Goal: Information Seeking & Learning: Find specific fact

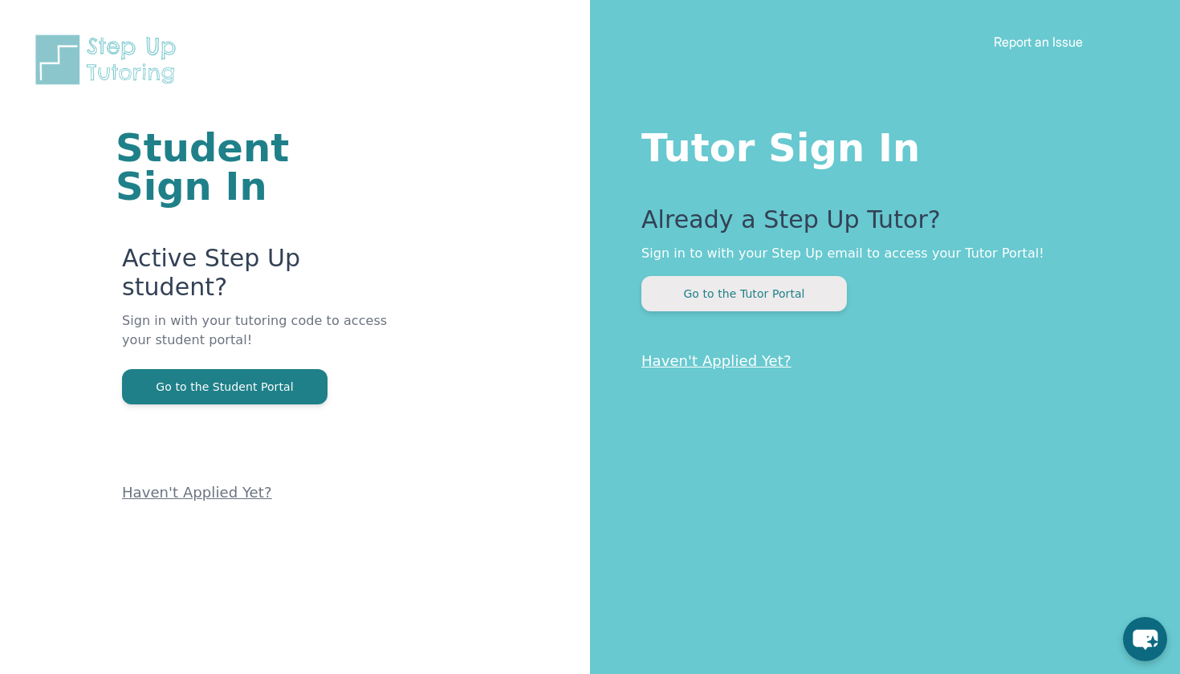
click at [713, 294] on button "Go to the Tutor Portal" at bounding box center [743, 293] width 205 height 35
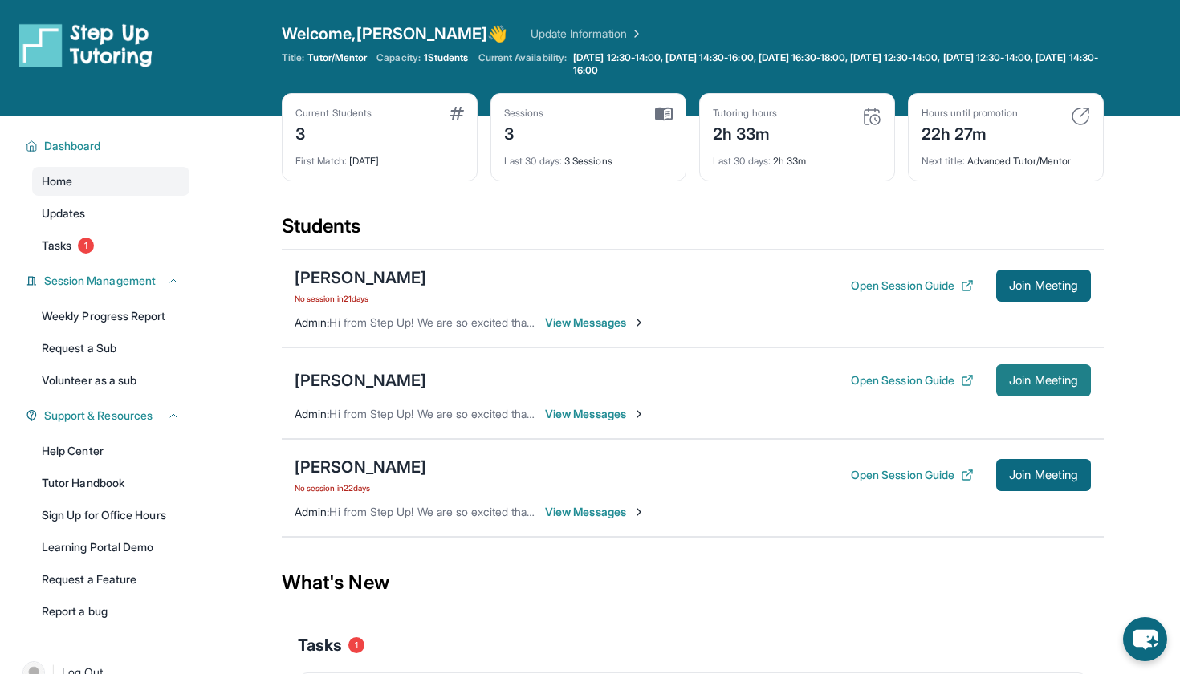
click at [1026, 379] on span "Join Meeting" at bounding box center [1043, 381] width 69 height 10
click at [598, 414] on span "View Messages" at bounding box center [595, 414] width 100 height 16
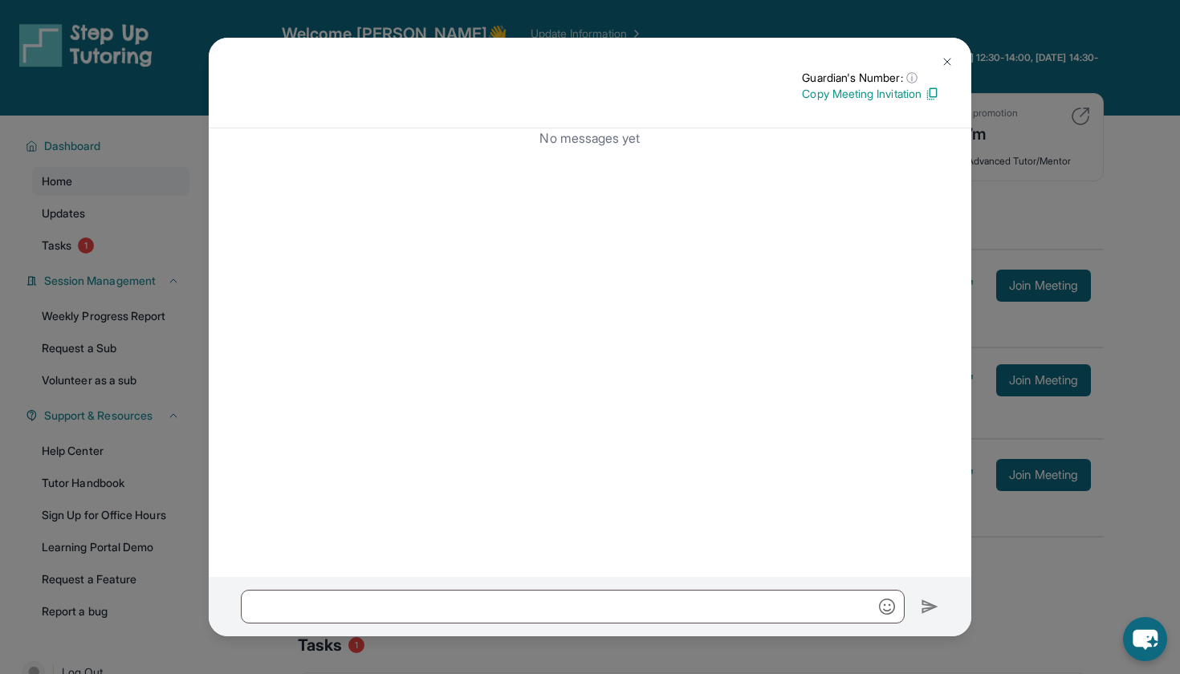
click at [1054, 83] on div "Guardian's Number: ⓘ This isn't the guardian's real number — it's a private for…" at bounding box center [590, 337] width 1180 height 674
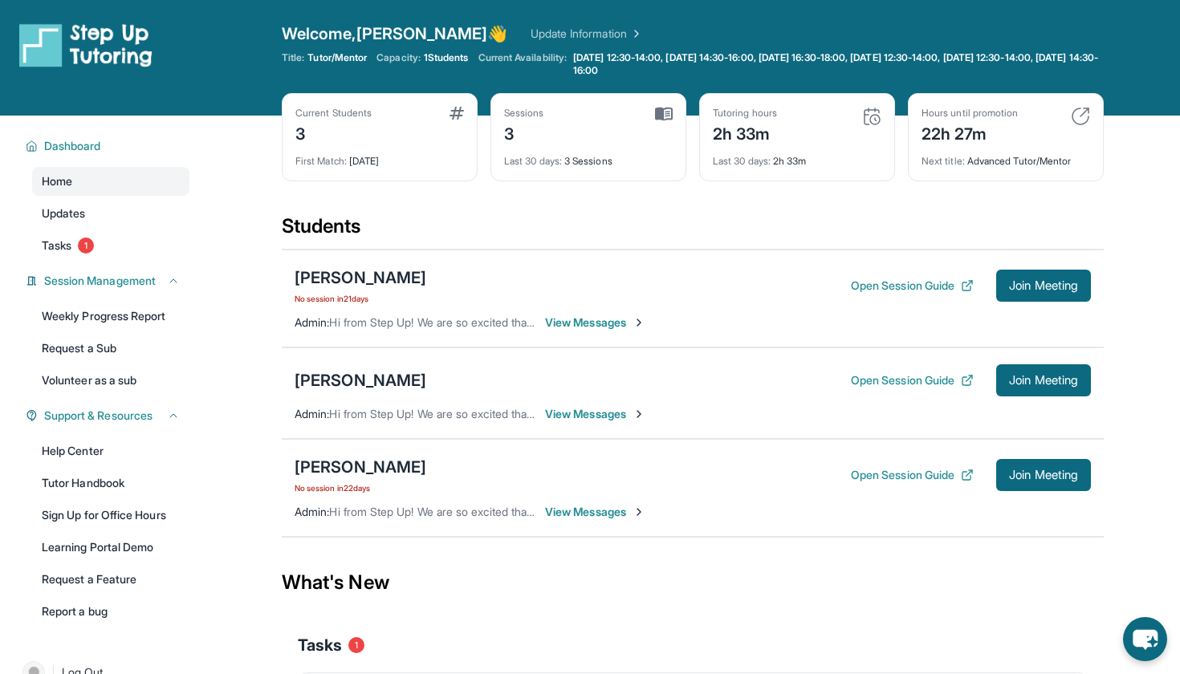
click at [576, 324] on span "View Messages" at bounding box center [595, 323] width 100 height 16
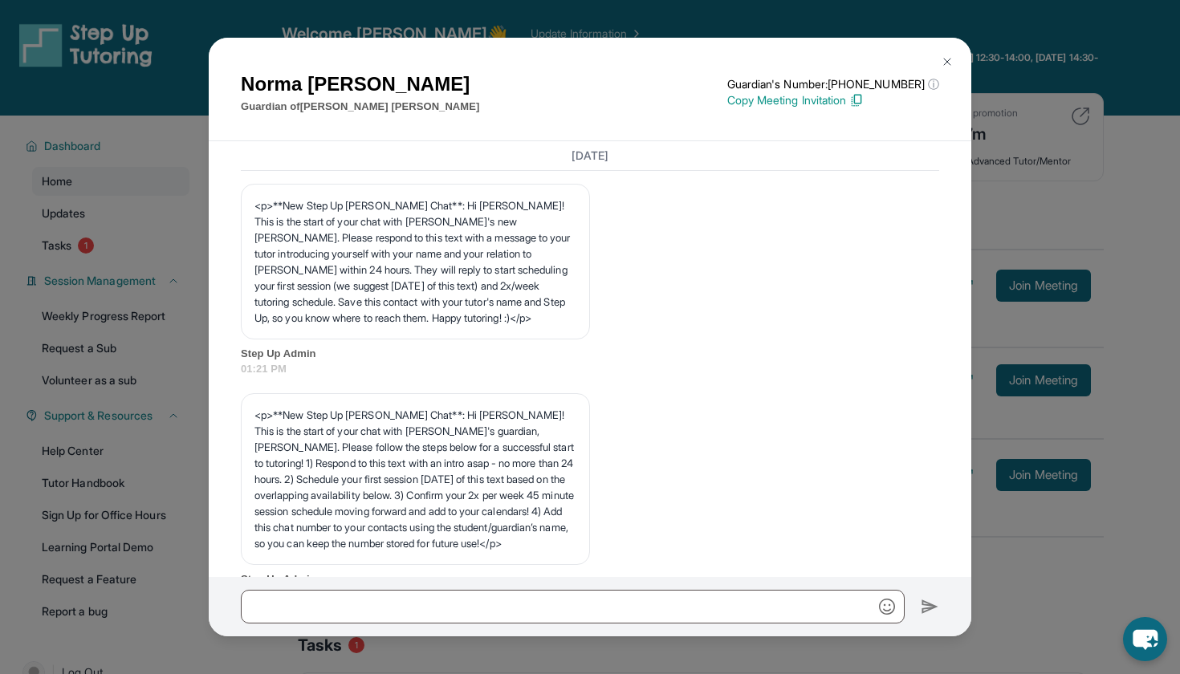
scroll to position [4923, 0]
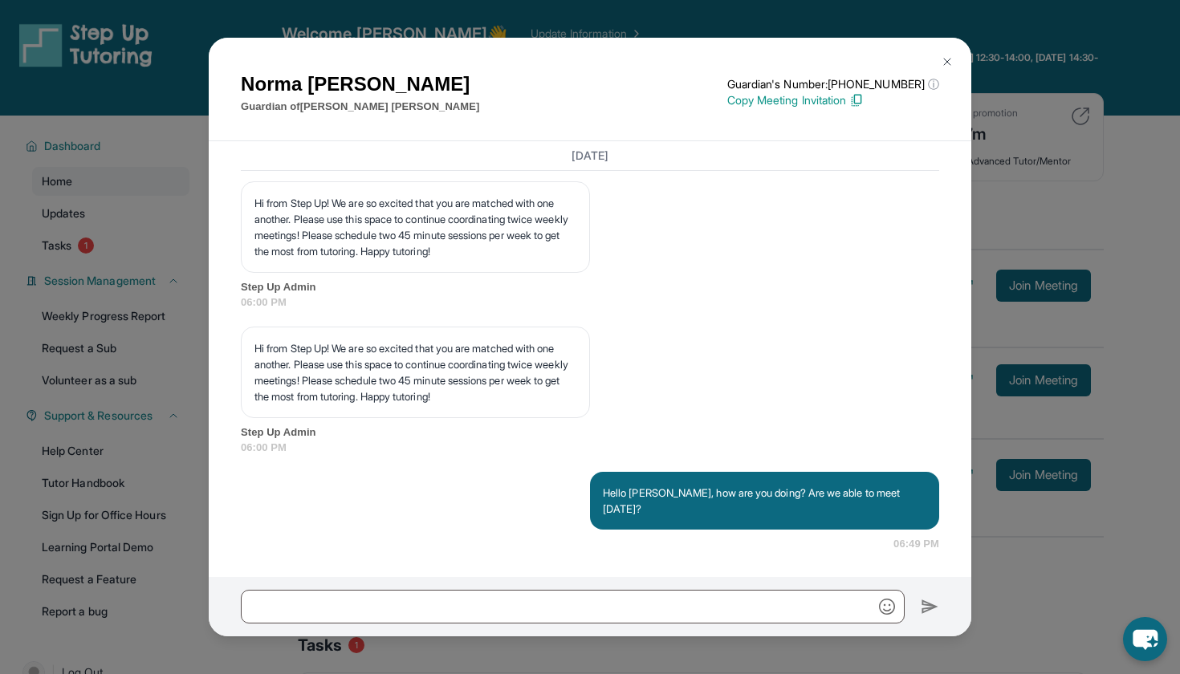
click at [1102, 47] on div "[PERSON_NAME] Guardian of [PERSON_NAME] Guardian's Number: [PHONE_NUMBER] ⓘ Thi…" at bounding box center [590, 337] width 1180 height 674
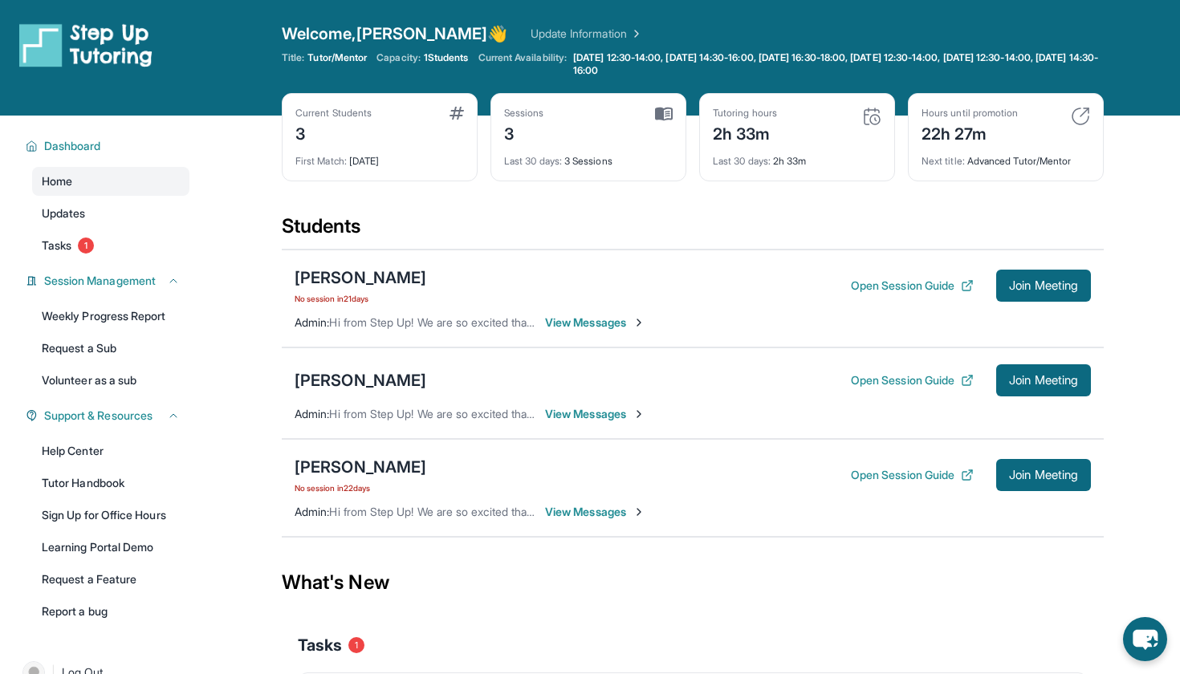
click at [585, 507] on span "View Messages" at bounding box center [595, 512] width 100 height 16
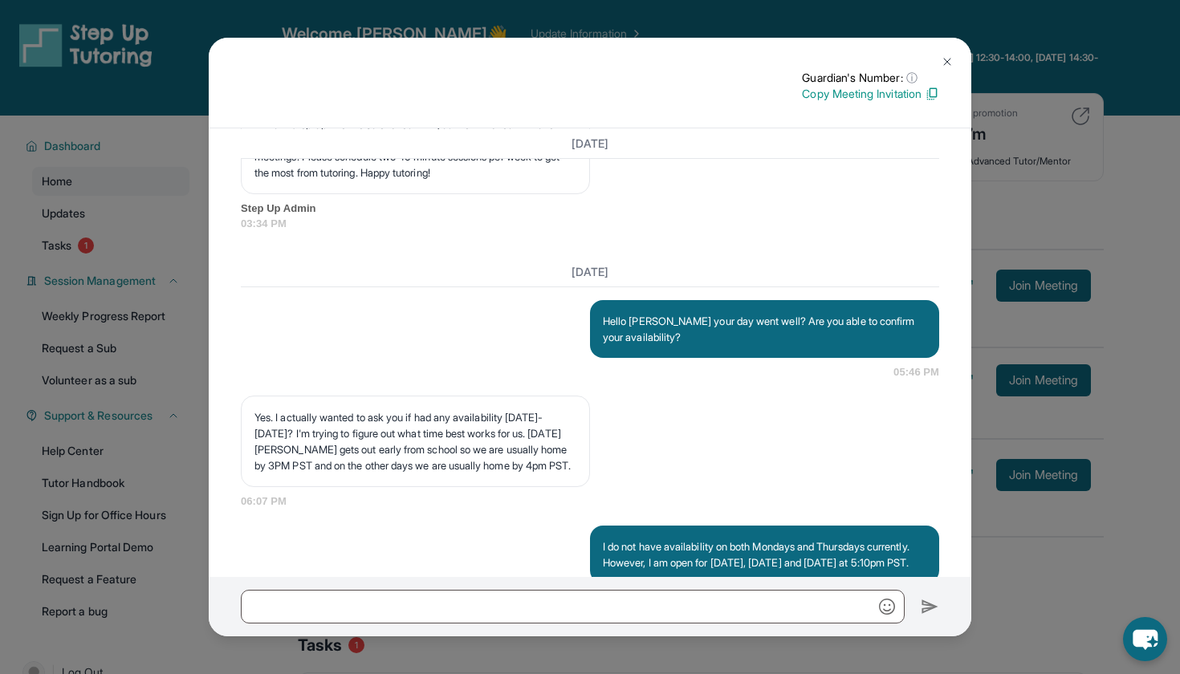
scroll to position [4789, 0]
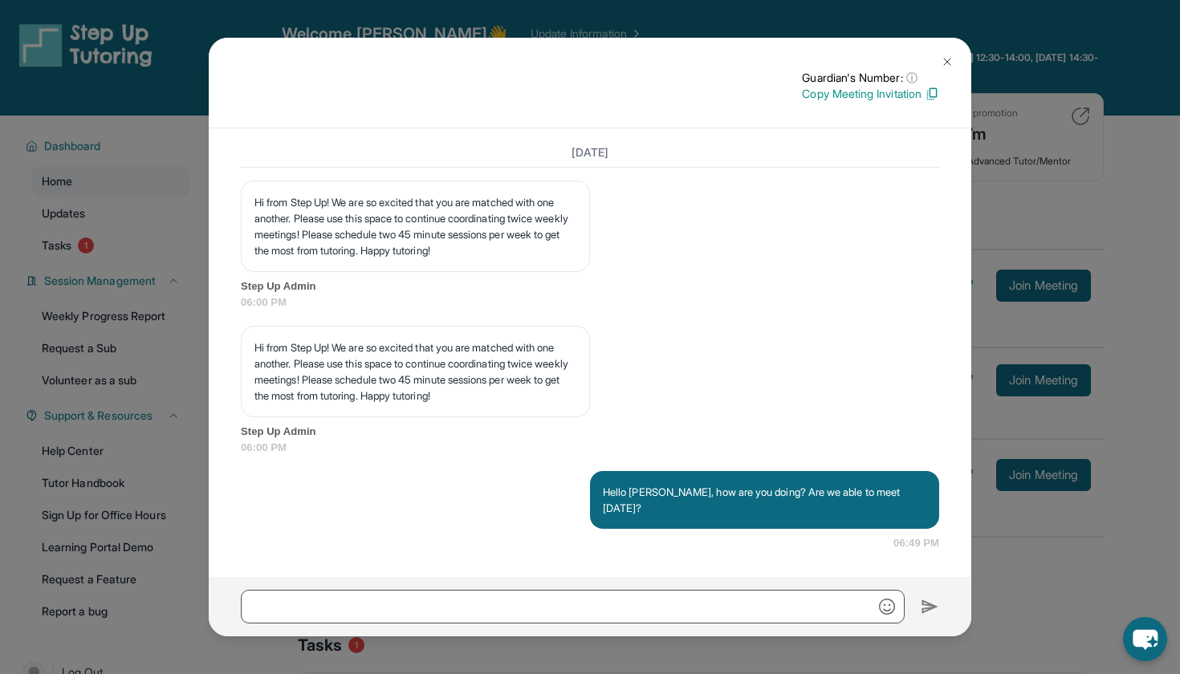
click at [1098, 74] on div "Guardian's Number: ⓘ This isn't the guardian's real number — it's a private for…" at bounding box center [590, 337] width 1180 height 674
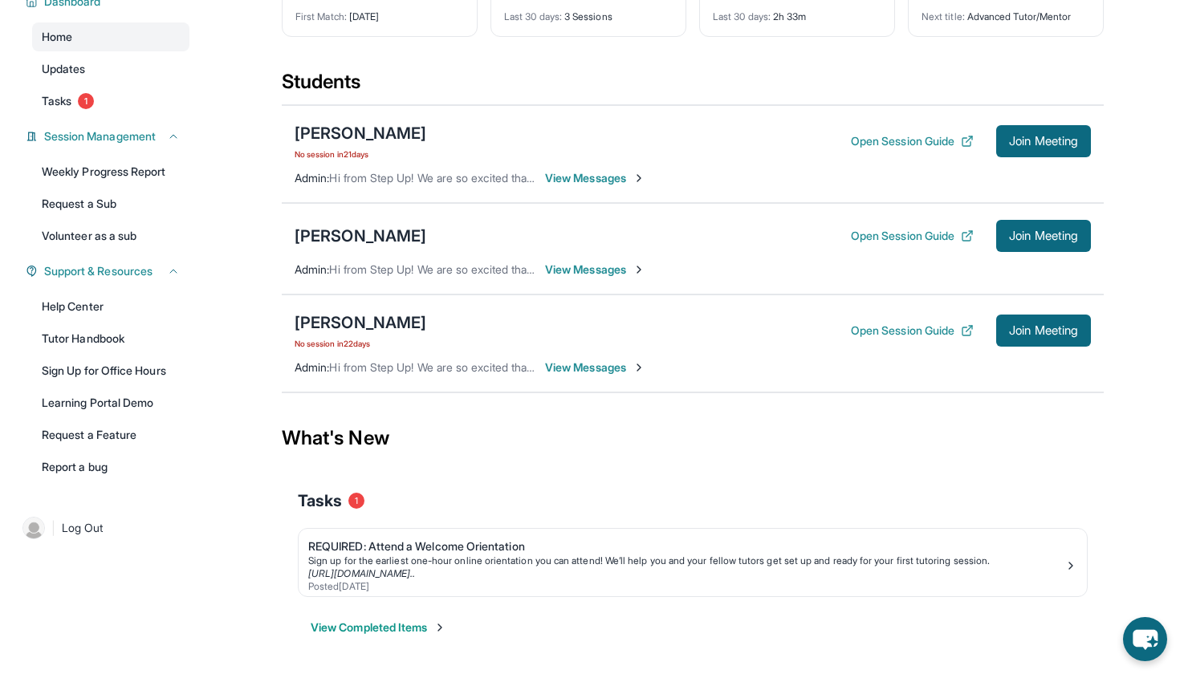
scroll to position [144, 0]
click at [417, 635] on button "View Completed Items" at bounding box center [379, 627] width 136 height 16
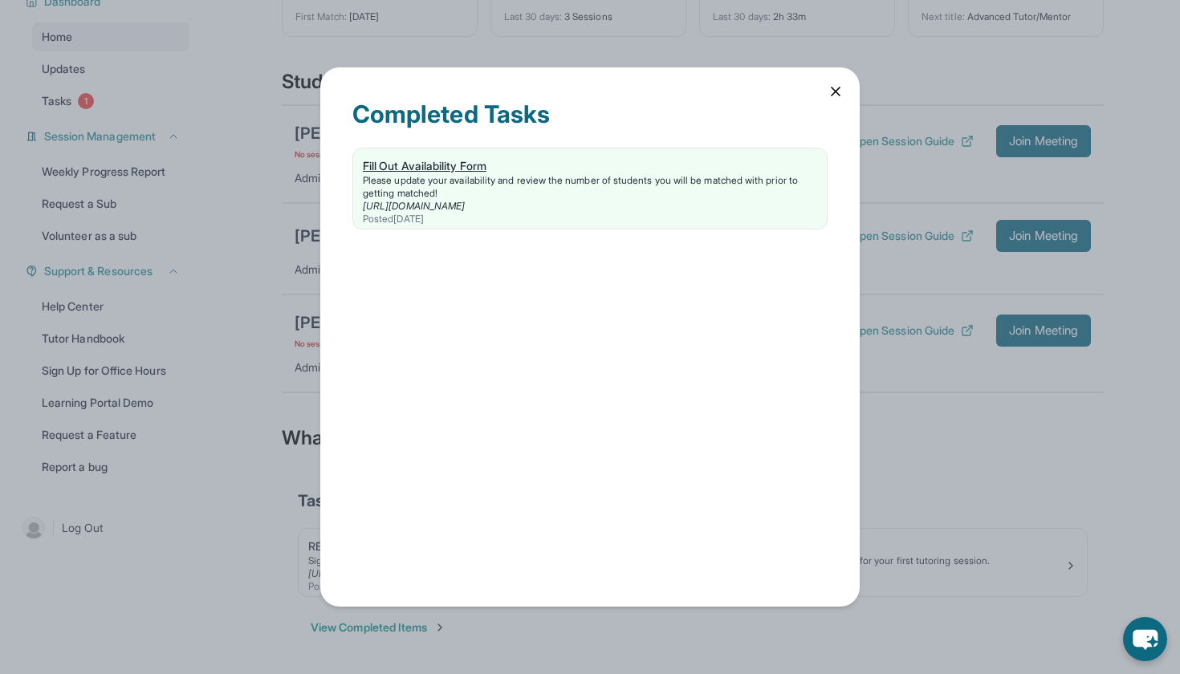
click at [641, 205] on div "[URL][DOMAIN_NAME]" at bounding box center [590, 206] width 454 height 13
click at [828, 92] on icon at bounding box center [835, 91] width 16 height 16
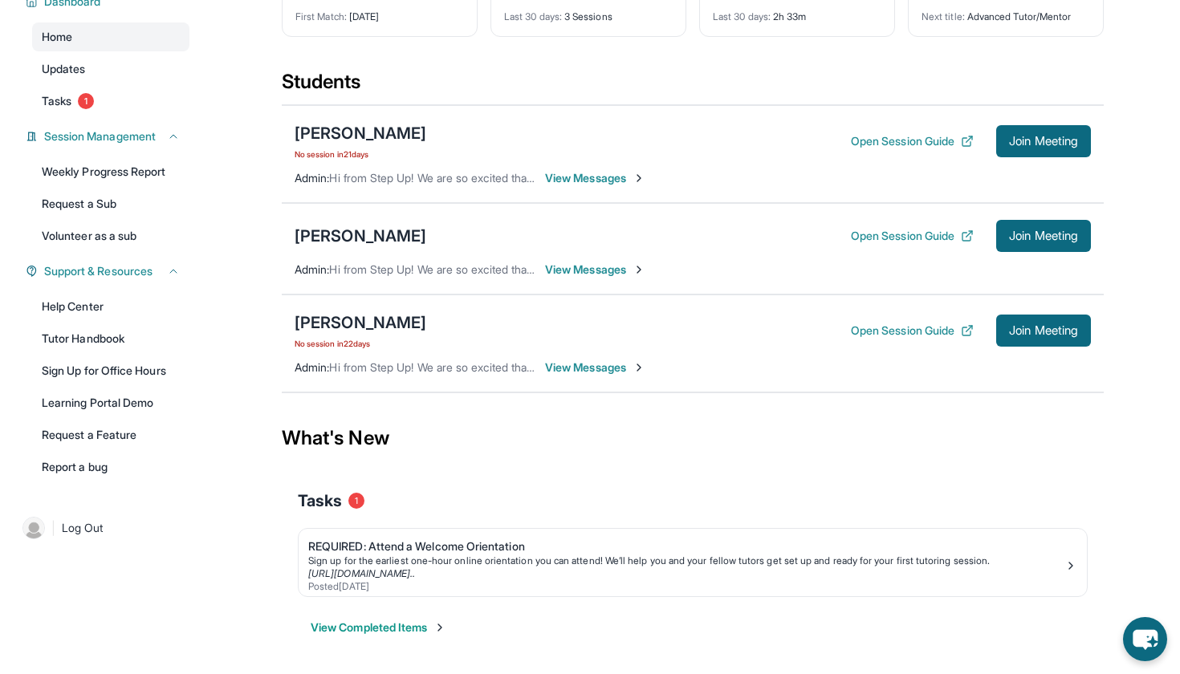
click at [322, 502] on span "Tasks" at bounding box center [320, 500] width 44 height 22
click at [340, 241] on div "[PERSON_NAME]" at bounding box center [360, 236] width 132 height 22
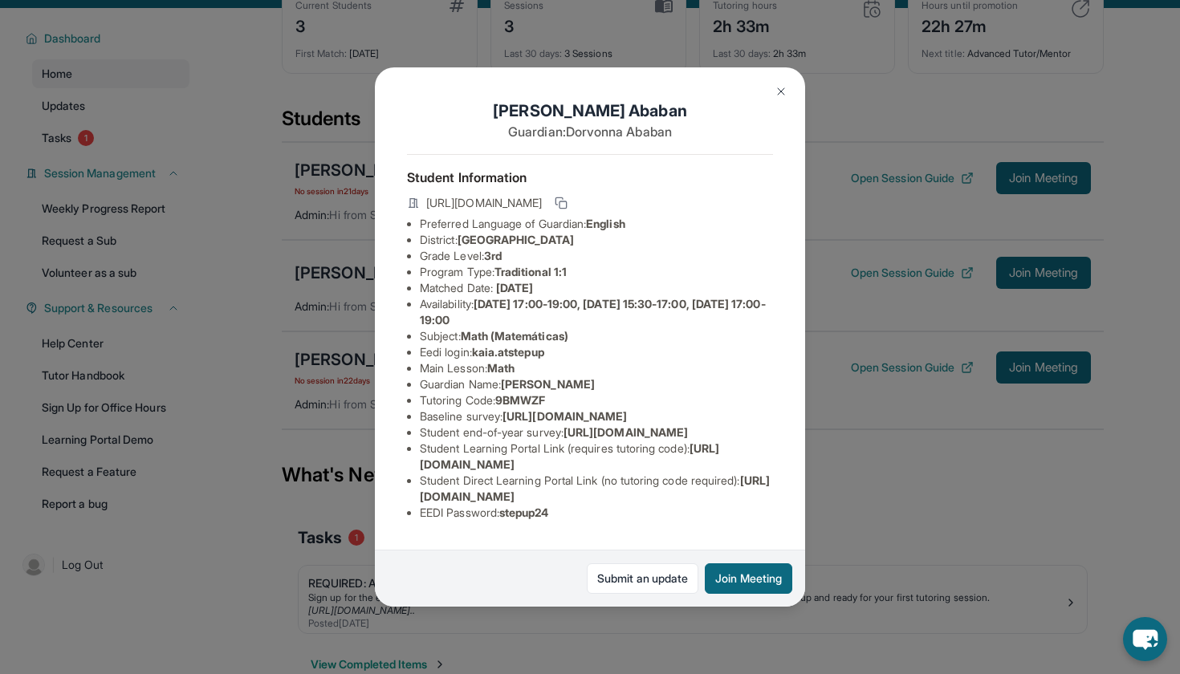
scroll to position [107, 0]
click at [775, 91] on img at bounding box center [780, 91] width 13 height 13
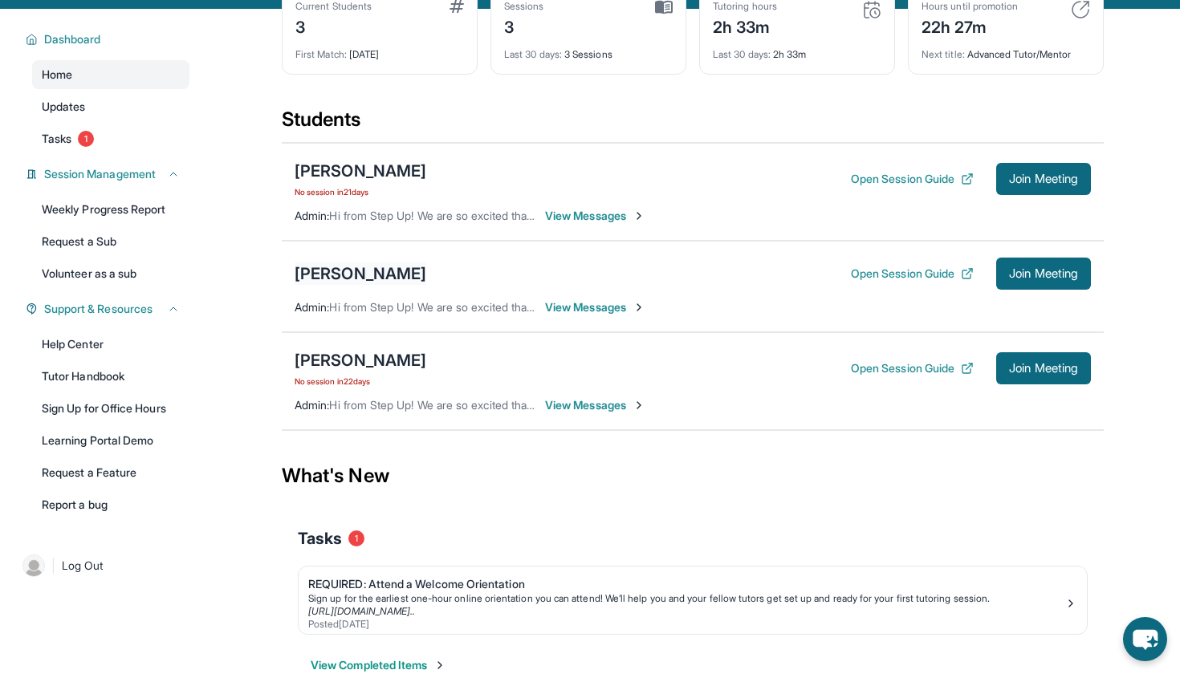
click at [323, 274] on div "[PERSON_NAME]" at bounding box center [360, 273] width 132 height 22
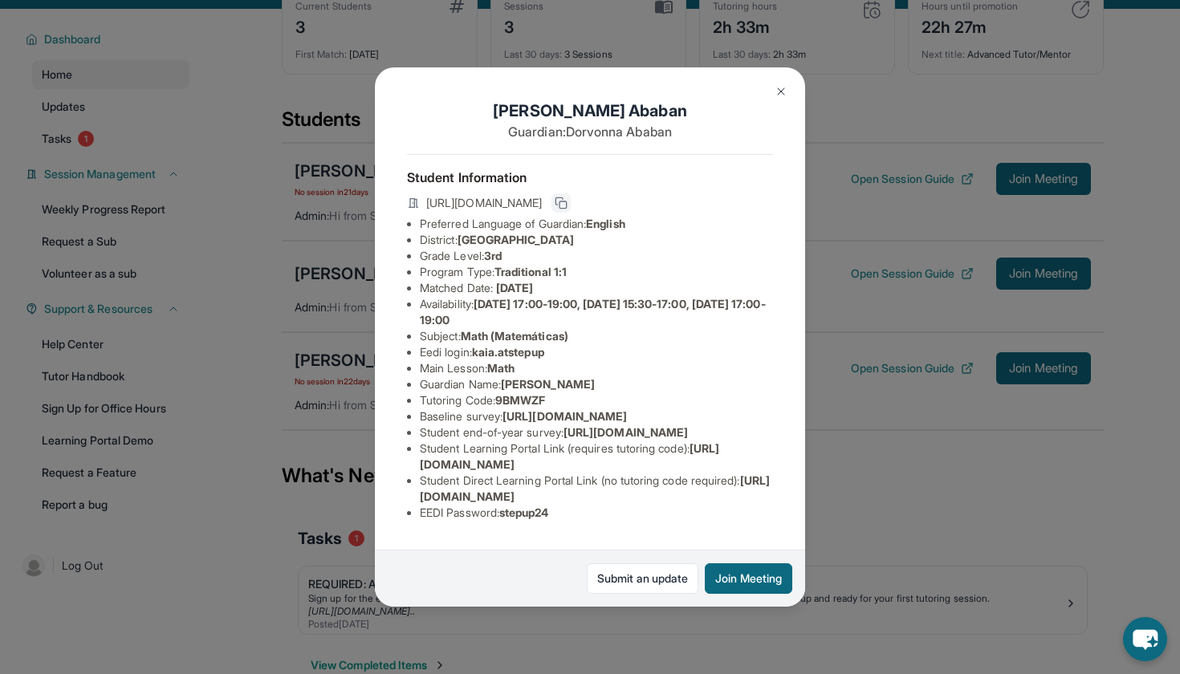
click at [567, 205] on icon at bounding box center [560, 203] width 13 height 13
drag, startPoint x: 507, startPoint y: 523, endPoint x: 560, endPoint y: 525, distance: 53.0
click at [560, 521] on li "EEDI Password : stepup24" at bounding box center [596, 513] width 353 height 16
copy li "stepup24"
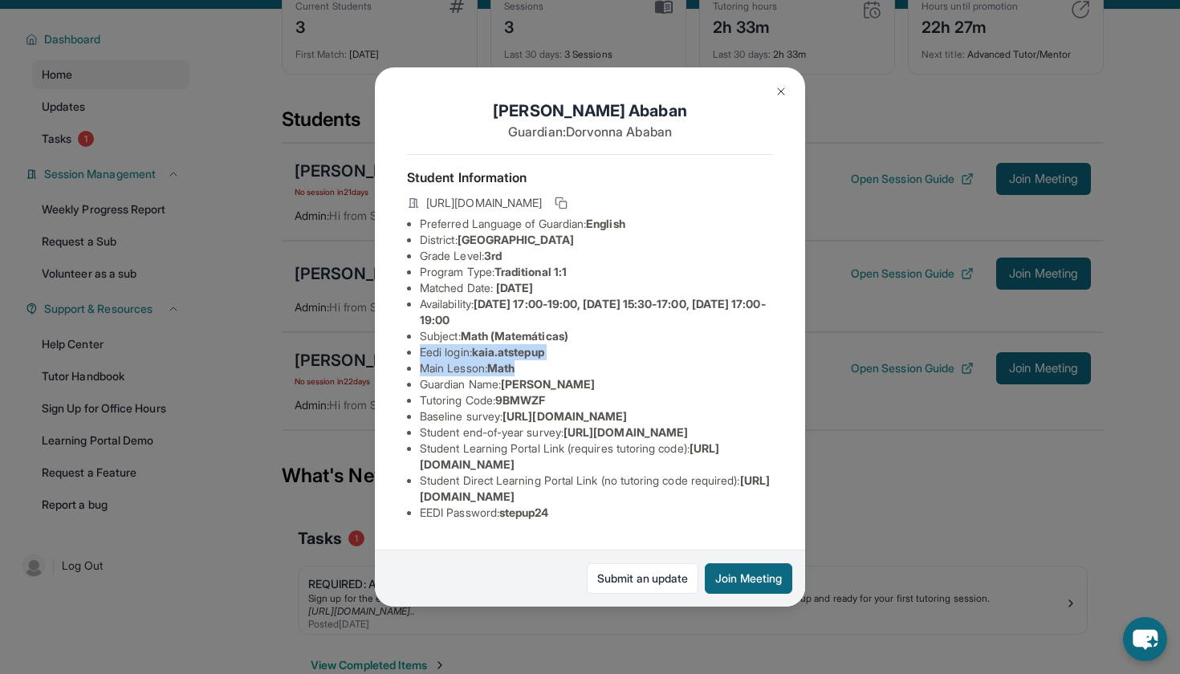
drag, startPoint x: 420, startPoint y: 249, endPoint x: 534, endPoint y: 259, distance: 114.4
click at [534, 259] on ul "Preferred Language of Guardian: English District: [GEOGRAPHIC_DATA] Grade Level…" at bounding box center [590, 368] width 366 height 305
copy ul "Eedi login : kaia.atstepup Main Lesson : Math"
click at [623, 296] on li "Availability: [DATE] 17:00-19:00, [DATE] 15:30-17:00, [DATE] 17:00-19:00" at bounding box center [596, 312] width 353 height 32
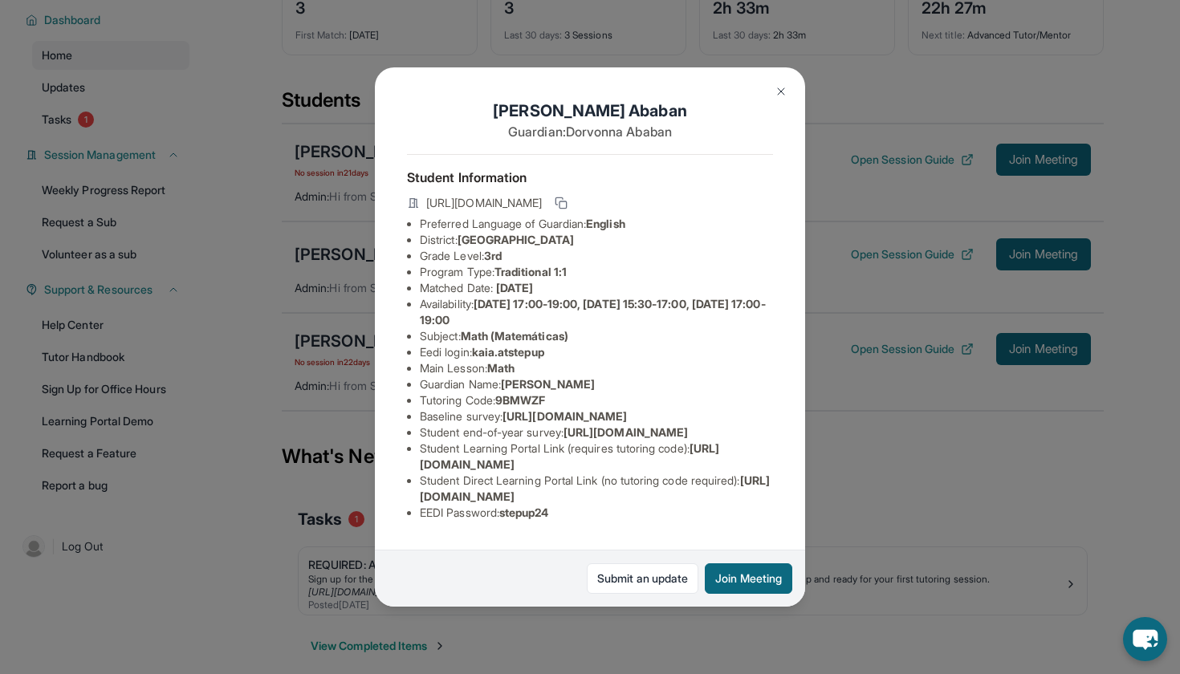
scroll to position [101, 2]
drag, startPoint x: 419, startPoint y: 524, endPoint x: 593, endPoint y: 524, distance: 174.1
click at [593, 521] on li "EEDI Password : stepup24" at bounding box center [596, 513] width 353 height 16
copy li "EEDI Password : stepup24"
